Goal: Task Accomplishment & Management: Manage account settings

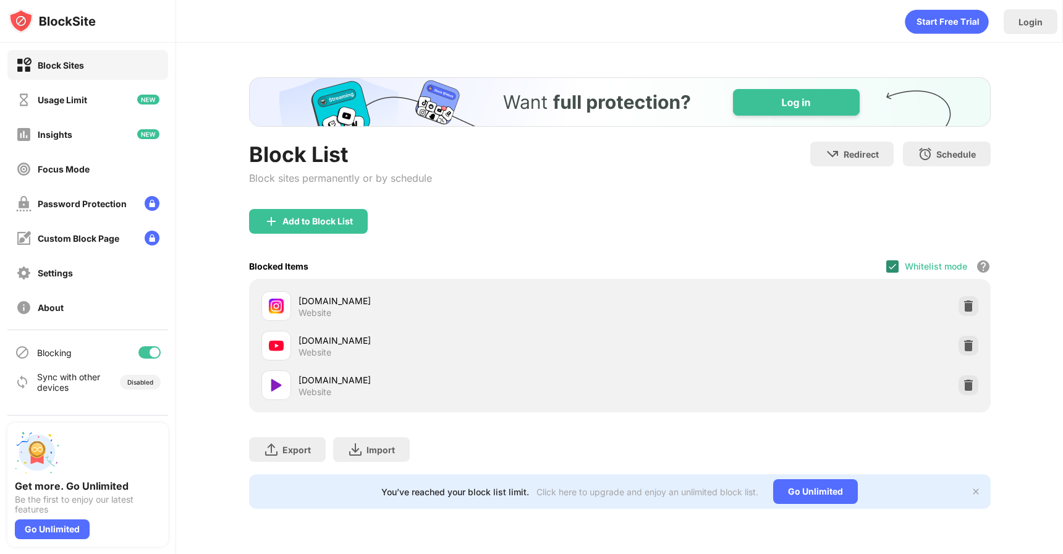
click at [892, 267] on img at bounding box center [892, 266] width 10 height 10
click at [897, 267] on div at bounding box center [892, 266] width 12 height 12
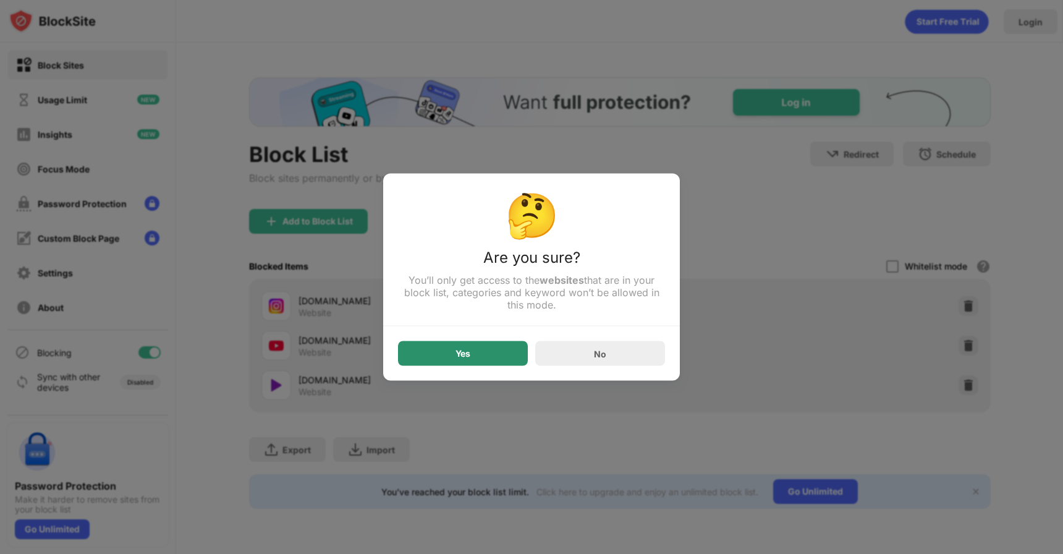
click at [446, 365] on div "Yes" at bounding box center [463, 353] width 130 height 25
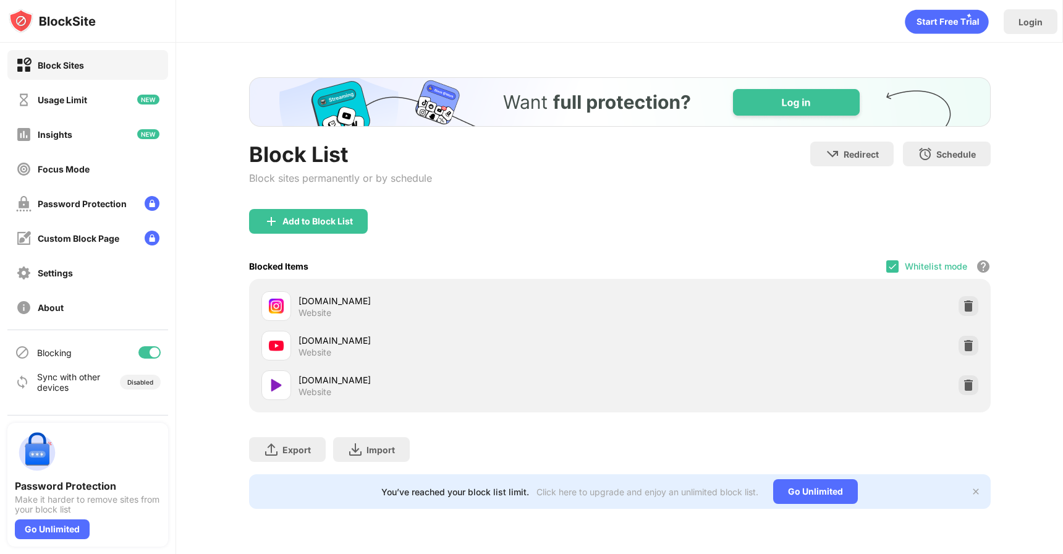
click at [883, 260] on div "Blocked Items Whitelist mode Block all websites except for those in your whitel…" at bounding box center [619, 265] width 741 height 25
click at [896, 268] on img at bounding box center [892, 266] width 10 height 10
click at [890, 266] on div at bounding box center [892, 266] width 12 height 12
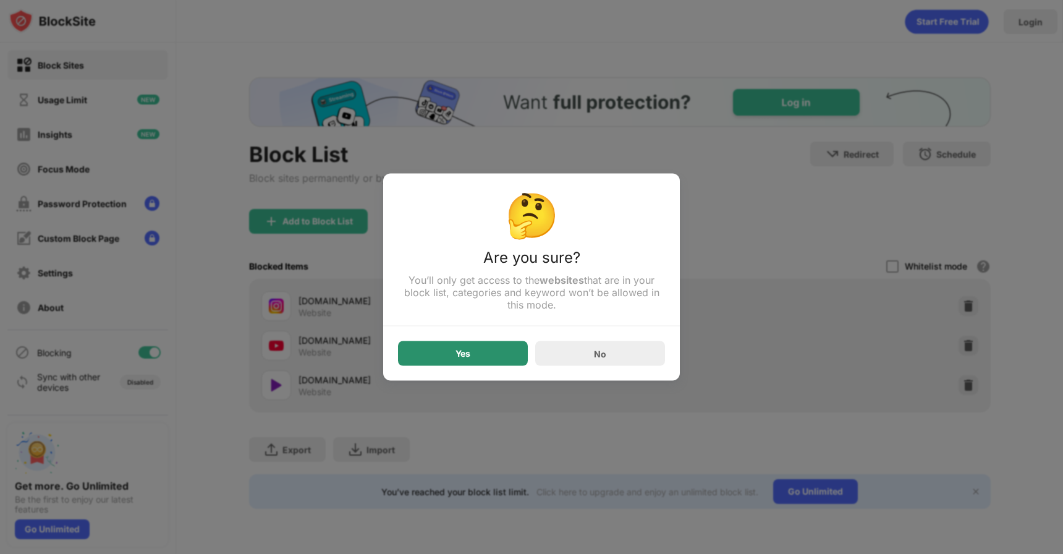
click at [436, 350] on div "Yes" at bounding box center [463, 353] width 130 height 25
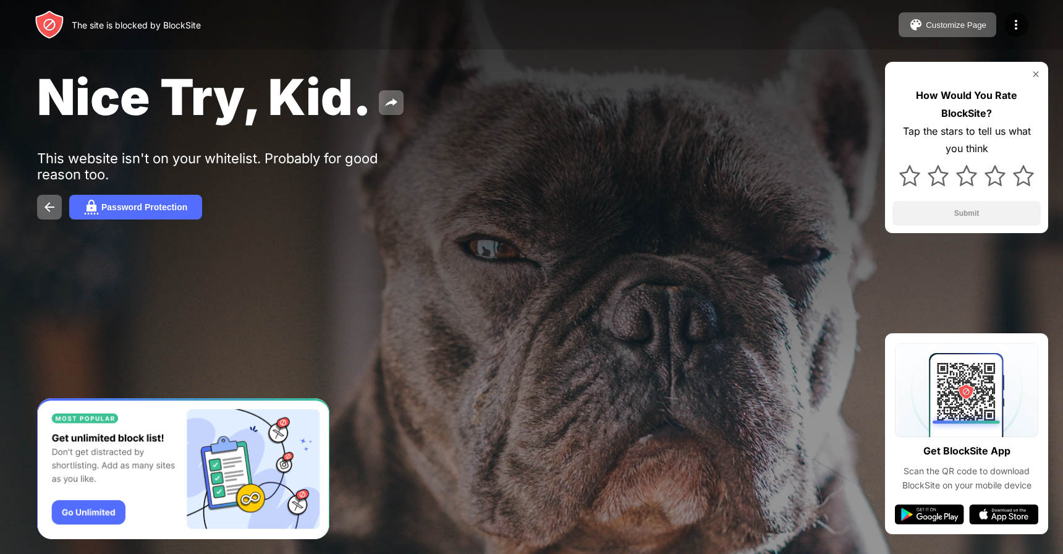
click at [23, 19] on div "The site is blocked by BlockSite Customize Page Edit Block List Redirect Custom…" at bounding box center [531, 24] width 1063 height 49
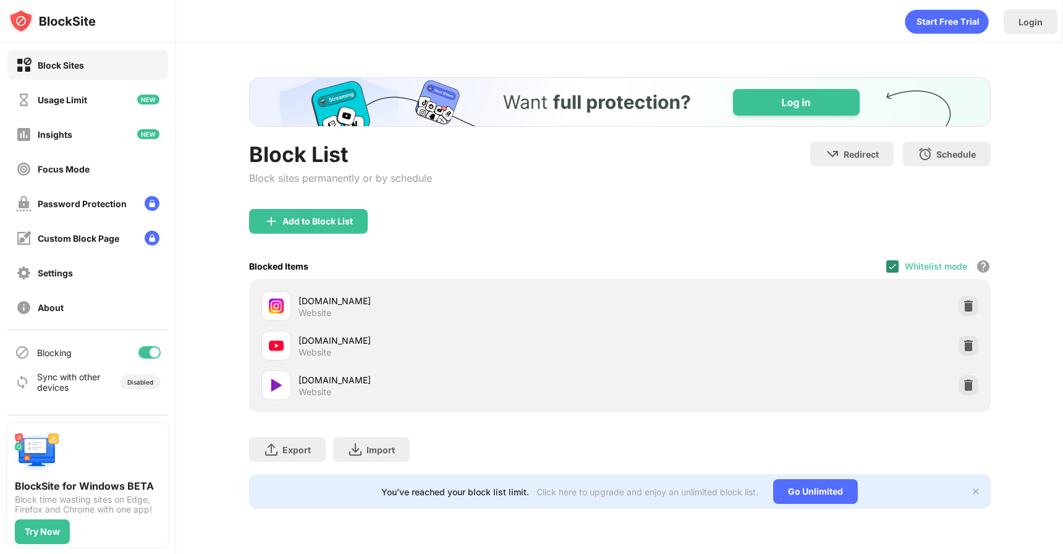
click at [895, 269] on img at bounding box center [892, 266] width 10 height 10
click at [895, 260] on div at bounding box center [892, 266] width 12 height 12
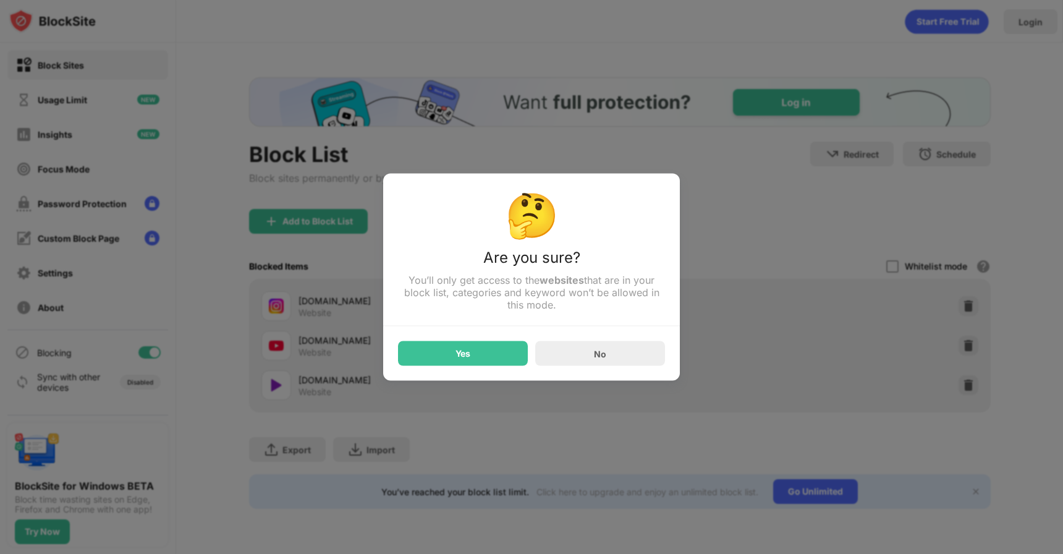
click at [468, 367] on div "🤔 Are you sure? You’ll only get access to the websites that are in your block l…" at bounding box center [531, 277] width 297 height 207
click at [468, 358] on div "Yes" at bounding box center [462, 353] width 15 height 10
